Goal: Task Accomplishment & Management: Complete application form

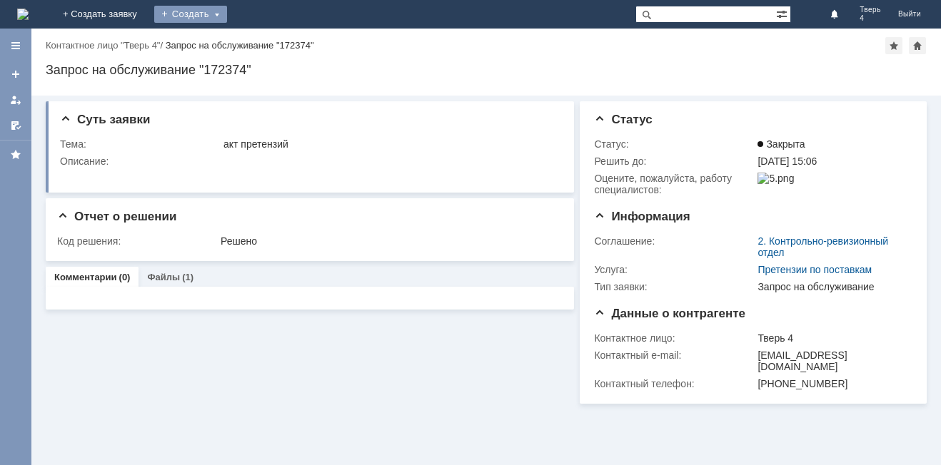
click at [227, 17] on div "Создать" at bounding box center [190, 14] width 73 height 17
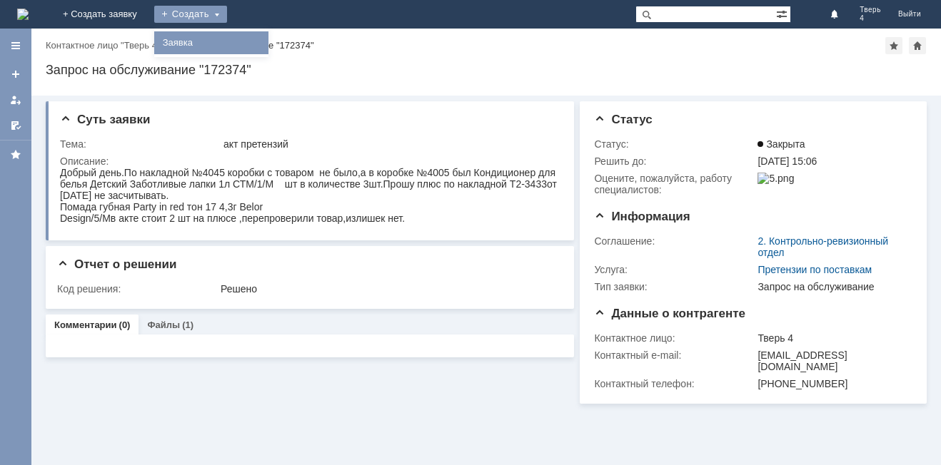
click at [266, 49] on link "Заявка" at bounding box center [211, 42] width 108 height 17
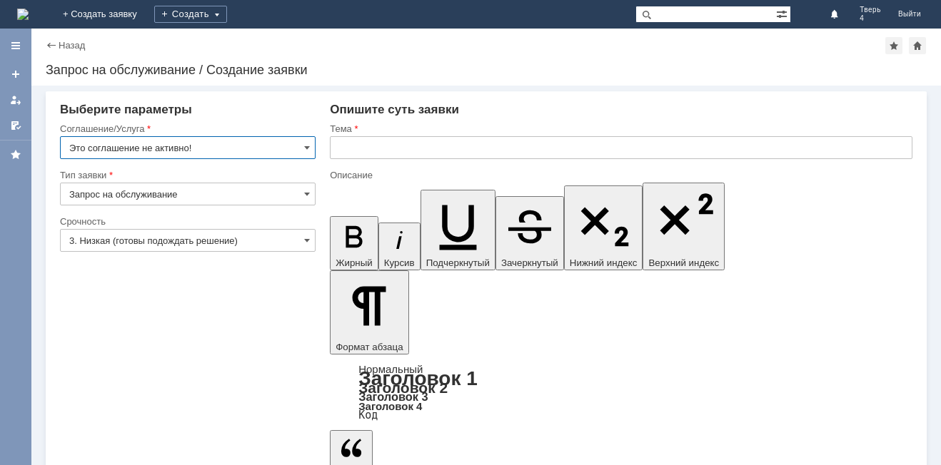
click at [275, 143] on input "Это соглашение не активно!" at bounding box center [188, 147] width 256 height 23
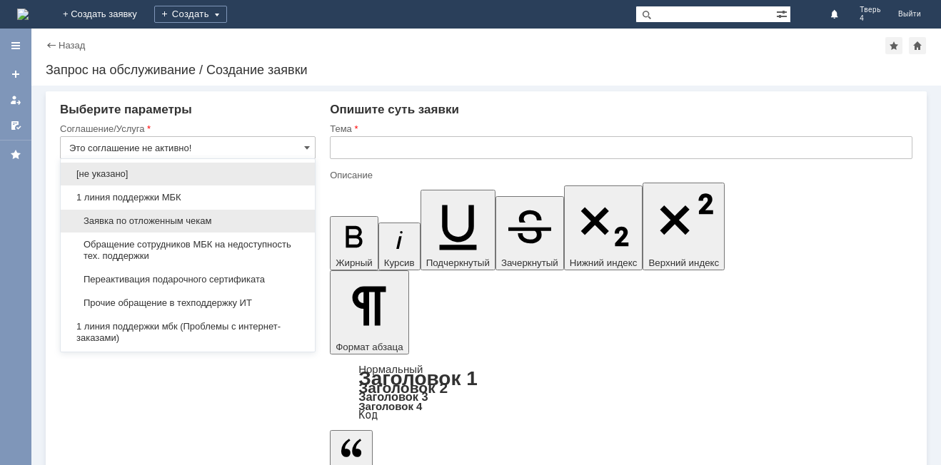
click at [172, 221] on span "Заявка по отложенным чекам" at bounding box center [187, 221] width 237 height 11
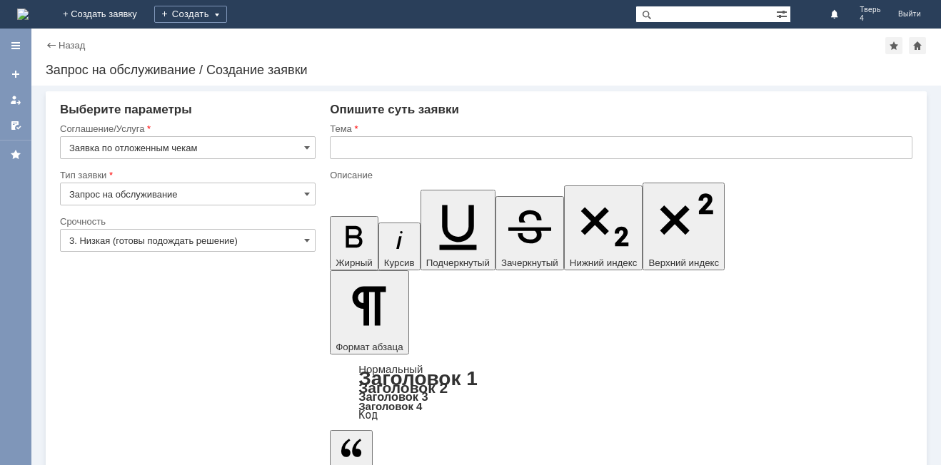
type input "Заявка по отложенным чекам"
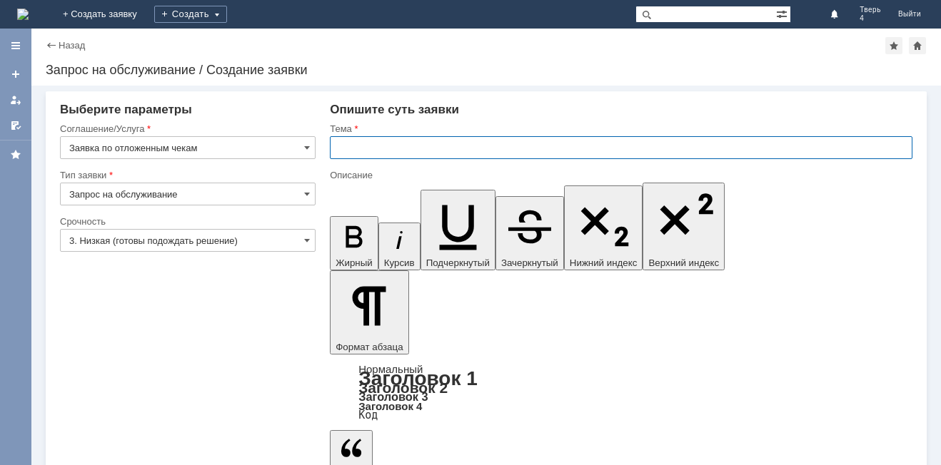
click at [358, 146] on input "text" at bounding box center [621, 147] width 582 height 23
type input "Отложенные чеки"
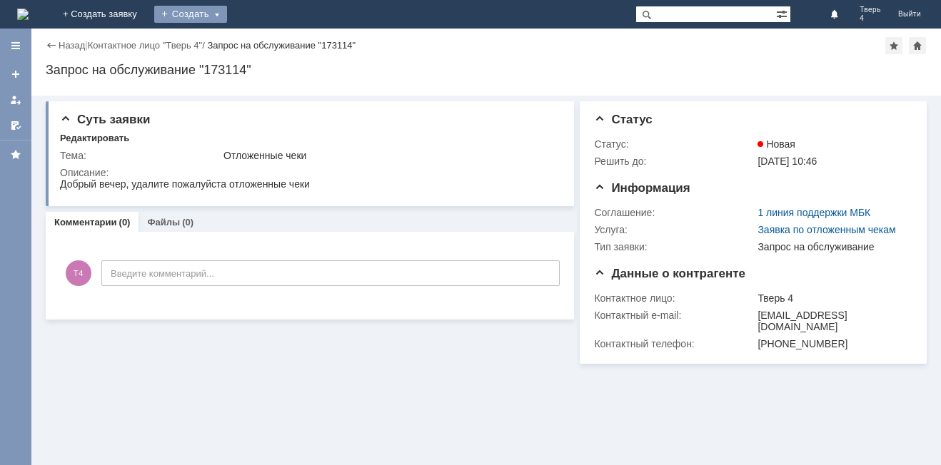
click at [227, 16] on div "Создать" at bounding box center [190, 14] width 73 height 17
click at [266, 44] on link "Заявка" at bounding box center [211, 42] width 108 height 17
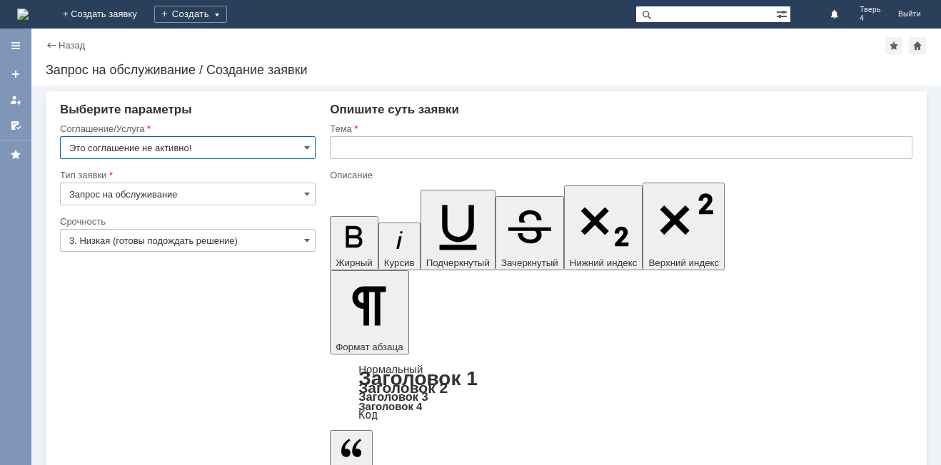
click at [201, 185] on input "Запрос на обслуживание" at bounding box center [188, 194] width 256 height 23
click at [175, 182] on div "Тип заявки" at bounding box center [188, 176] width 256 height 14
type input "Запрос на обслуживание"
click at [189, 143] on input "Это соглашение не активно!" at bounding box center [188, 147] width 256 height 23
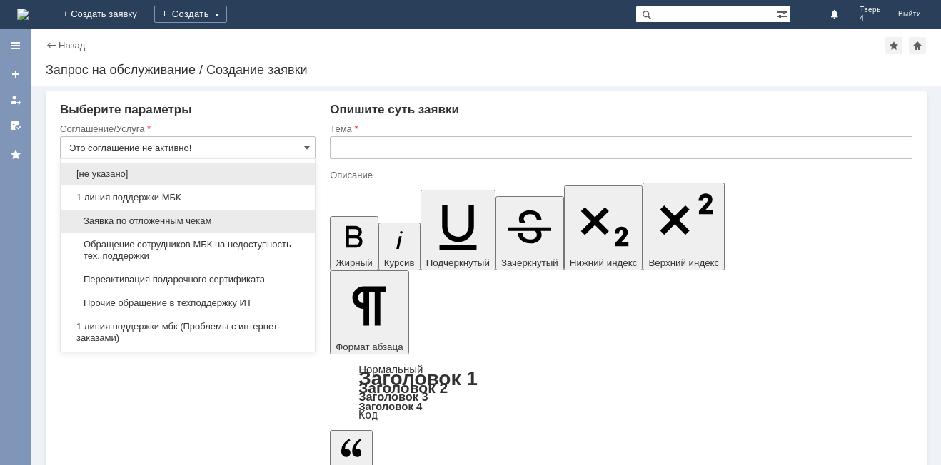
click at [151, 224] on span "Заявка по отложенным чекам" at bounding box center [187, 221] width 237 height 11
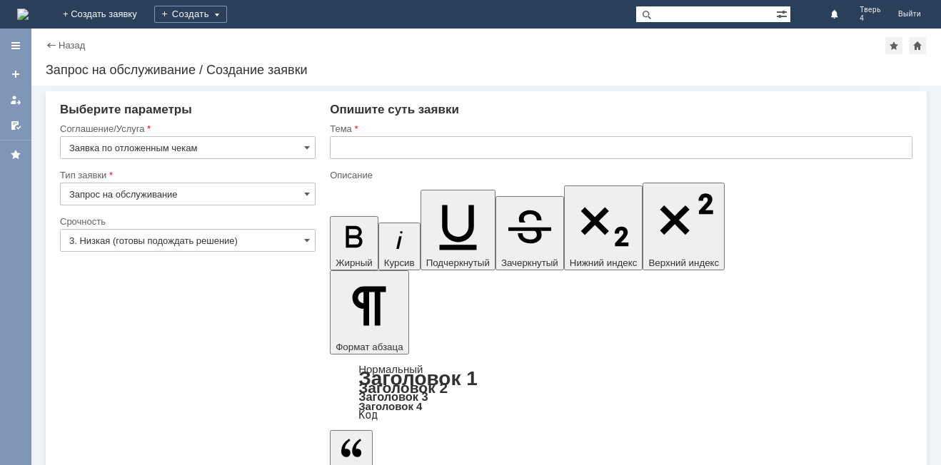
type input "Заявка по отложенным чекам"
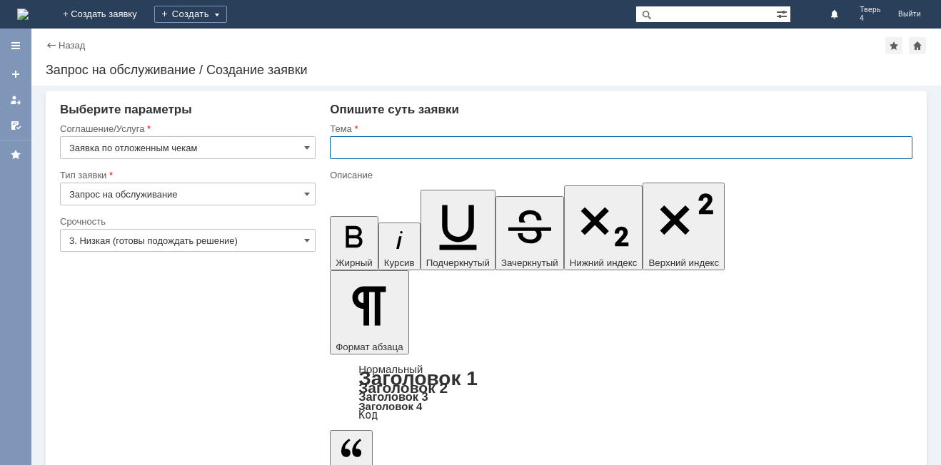
click at [361, 138] on input "text" at bounding box center [621, 147] width 582 height 23
type input "Отложенные чеки"
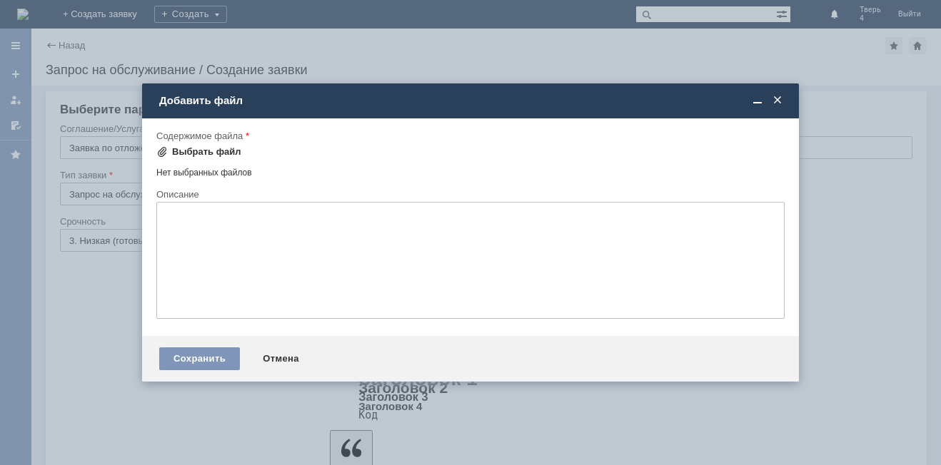
click at [203, 148] on div "Выбрать файл" at bounding box center [206, 151] width 69 height 11
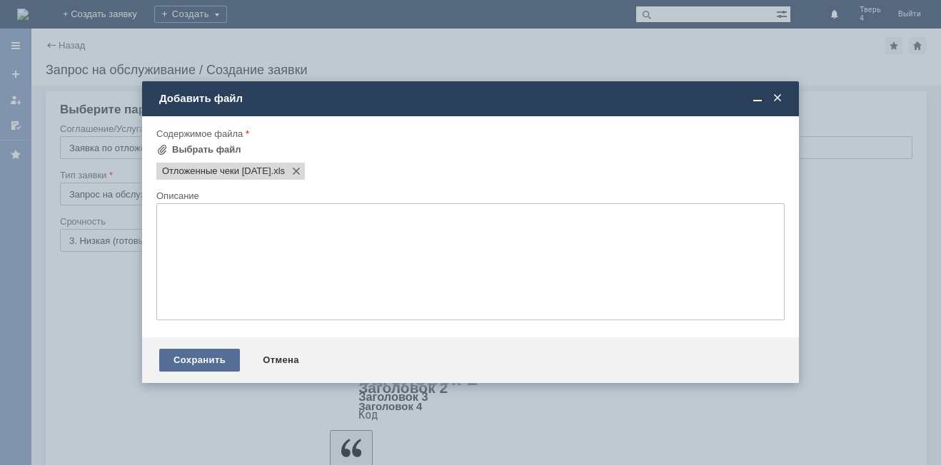
click at [203, 363] on div "Сохранить" at bounding box center [199, 360] width 81 height 23
